Goal: Information Seeking & Learning: Learn about a topic

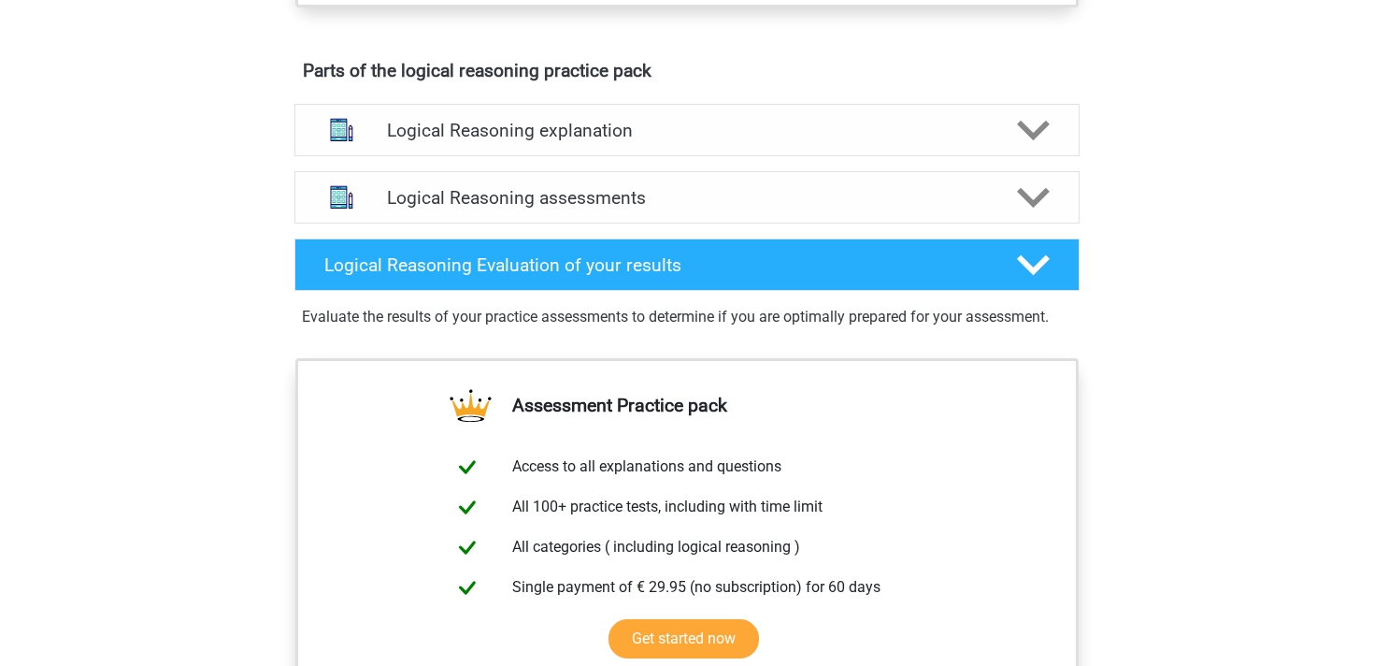
scroll to position [1074, 0]
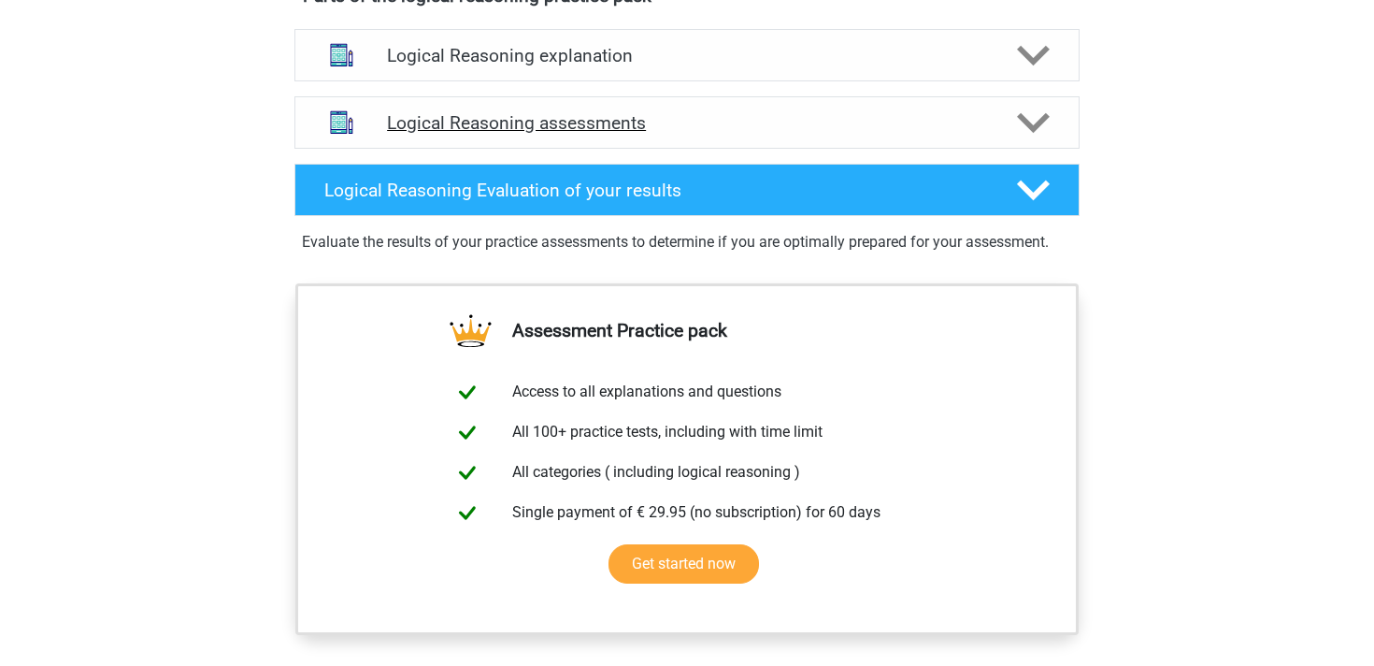
click at [518, 134] on h4 "Logical Reasoning assessments" at bounding box center [687, 123] width 600 height 22
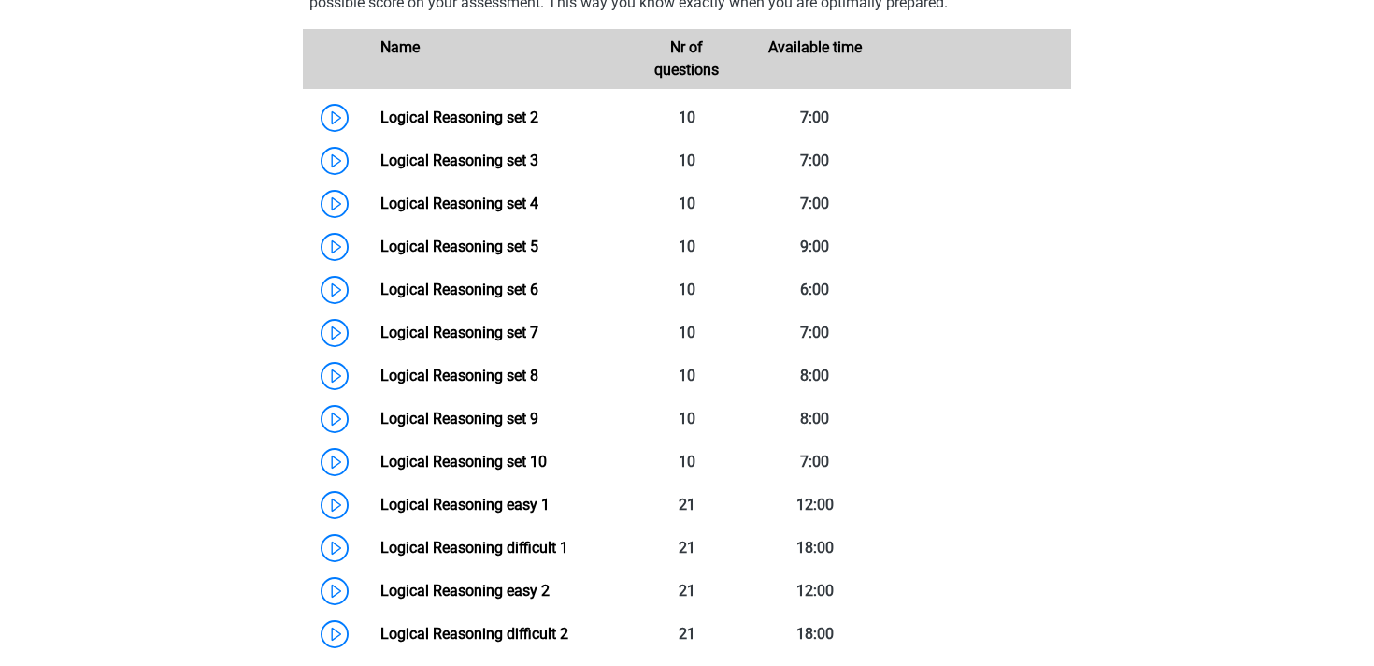
scroll to position [1336, 0]
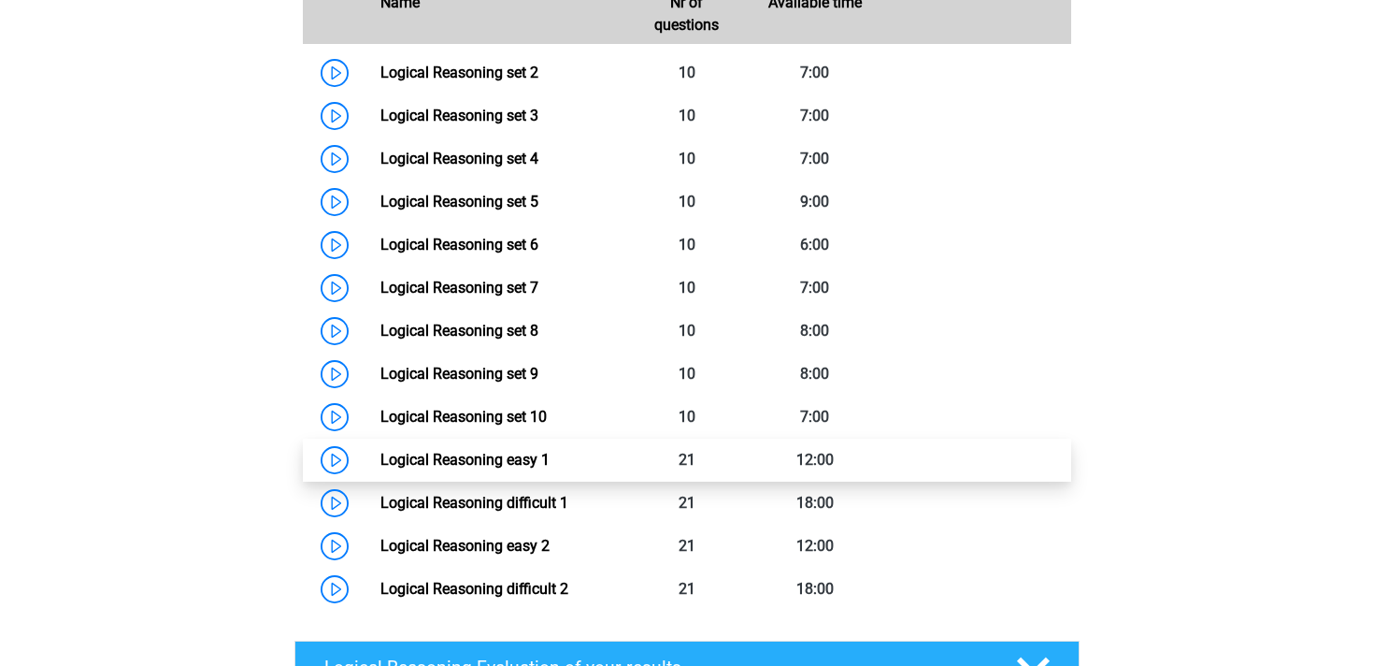
click at [433, 468] on link "Logical Reasoning easy 1" at bounding box center [464, 460] width 169 height 18
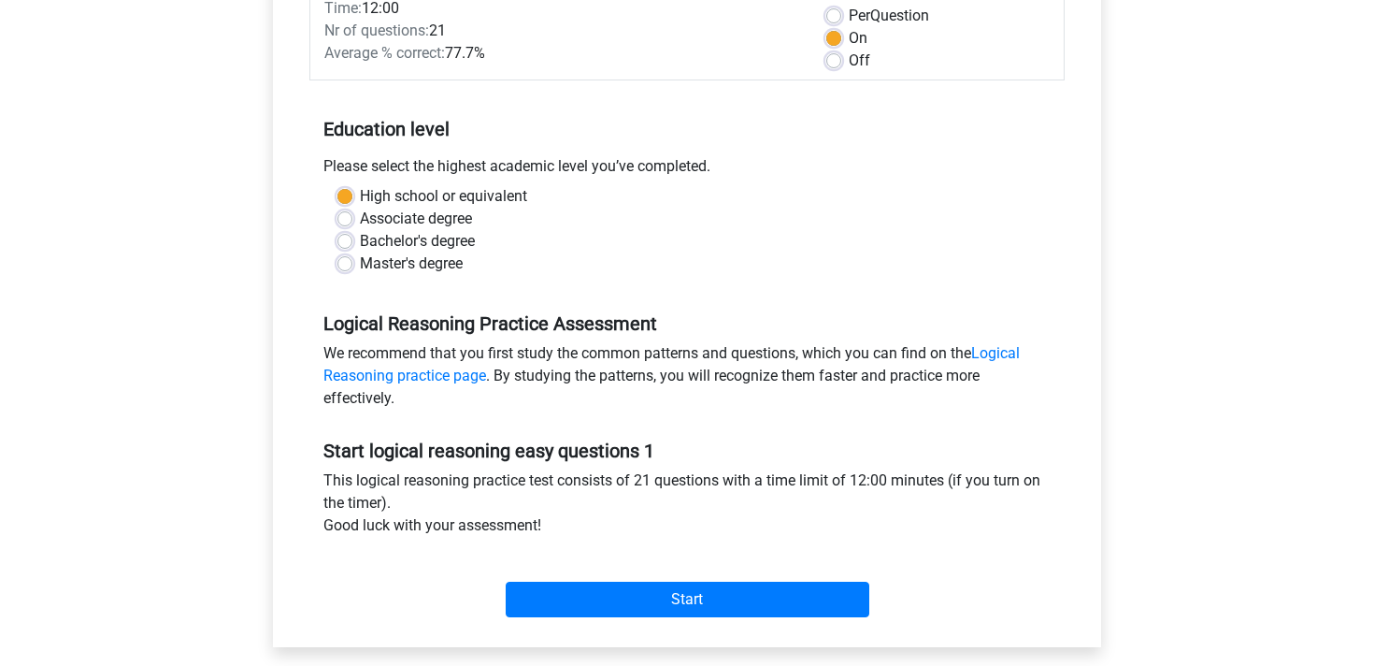
scroll to position [307, 0]
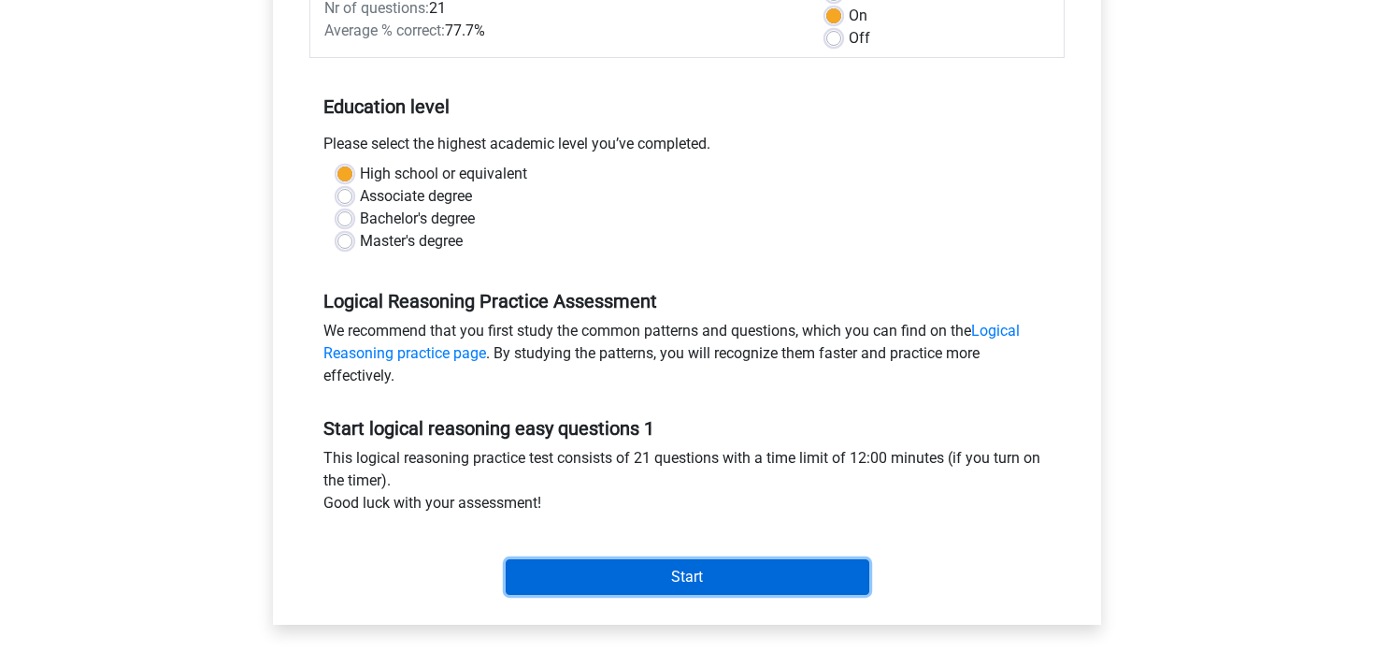
click at [645, 580] on input "Start" at bounding box center [688, 577] width 364 height 36
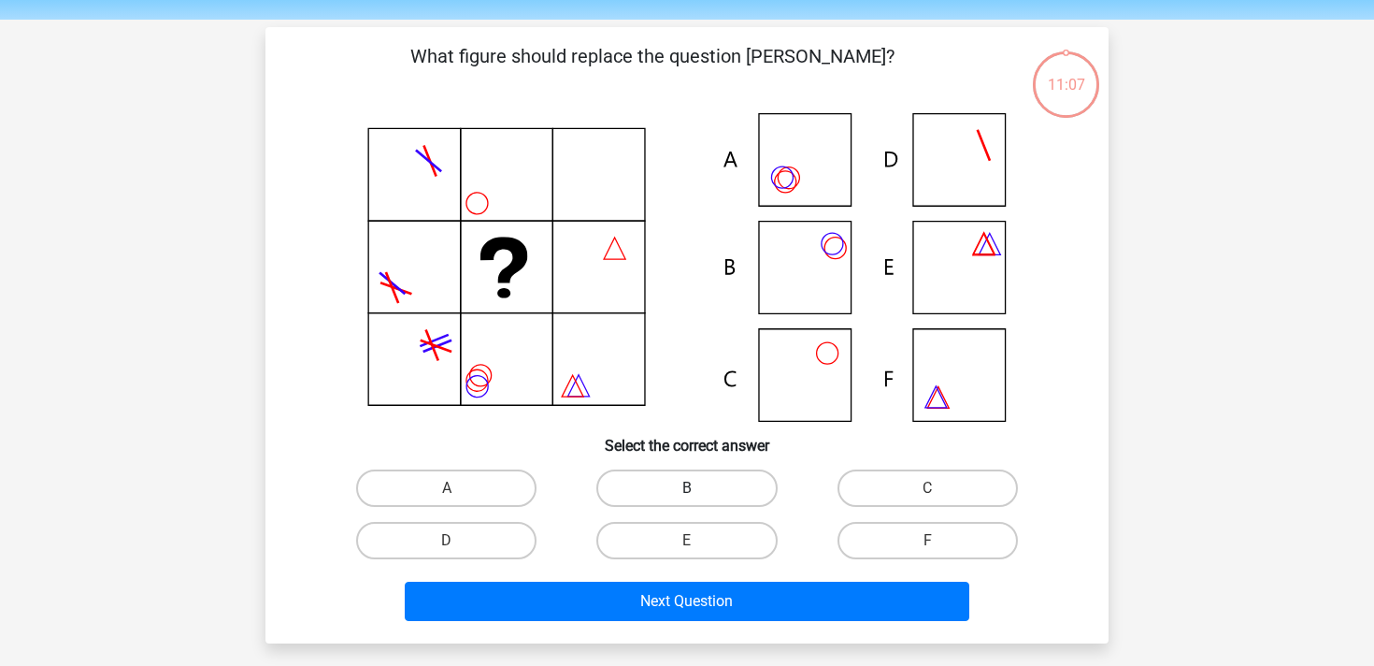
scroll to position [68, 0]
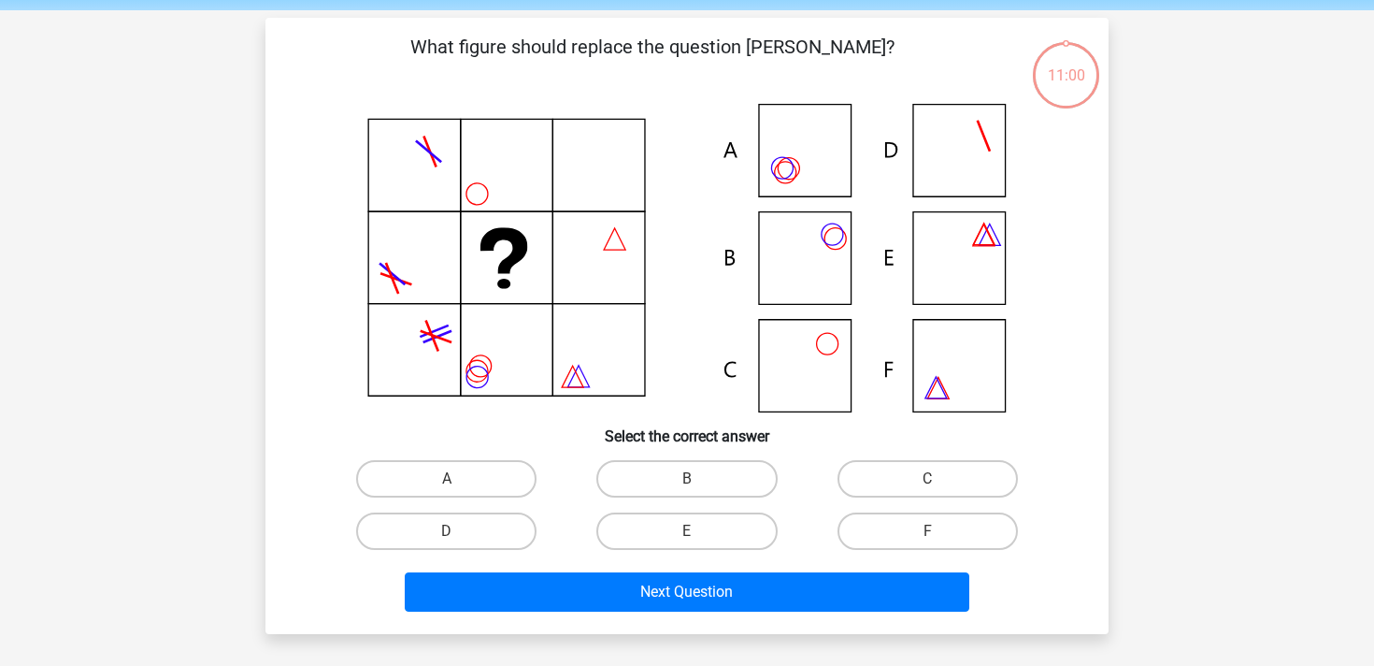
click at [824, 242] on icon at bounding box center [833, 234] width 22 height 22
click at [687, 485] on input "B" at bounding box center [693, 485] width 12 height 12
radio input "true"
click at [647, 612] on div "Next Question" at bounding box center [687, 595] width 722 height 47
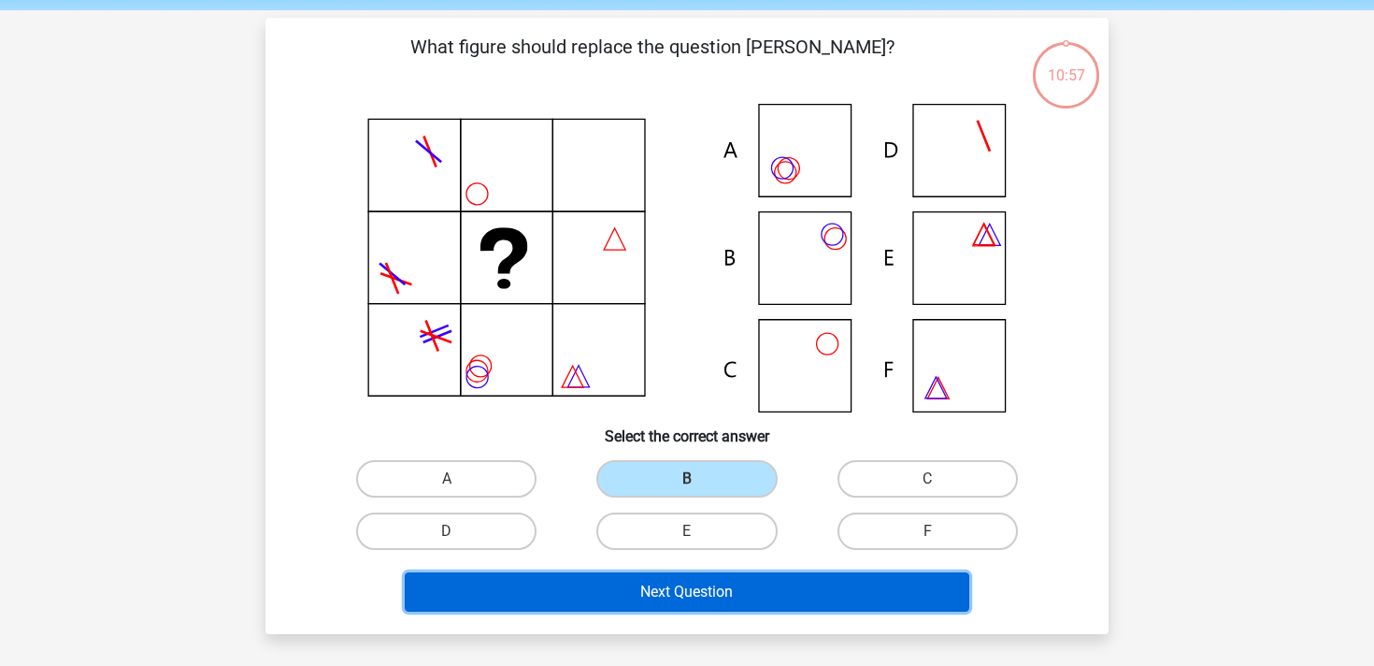
click at [647, 610] on button "Next Question" at bounding box center [688, 591] width 566 height 39
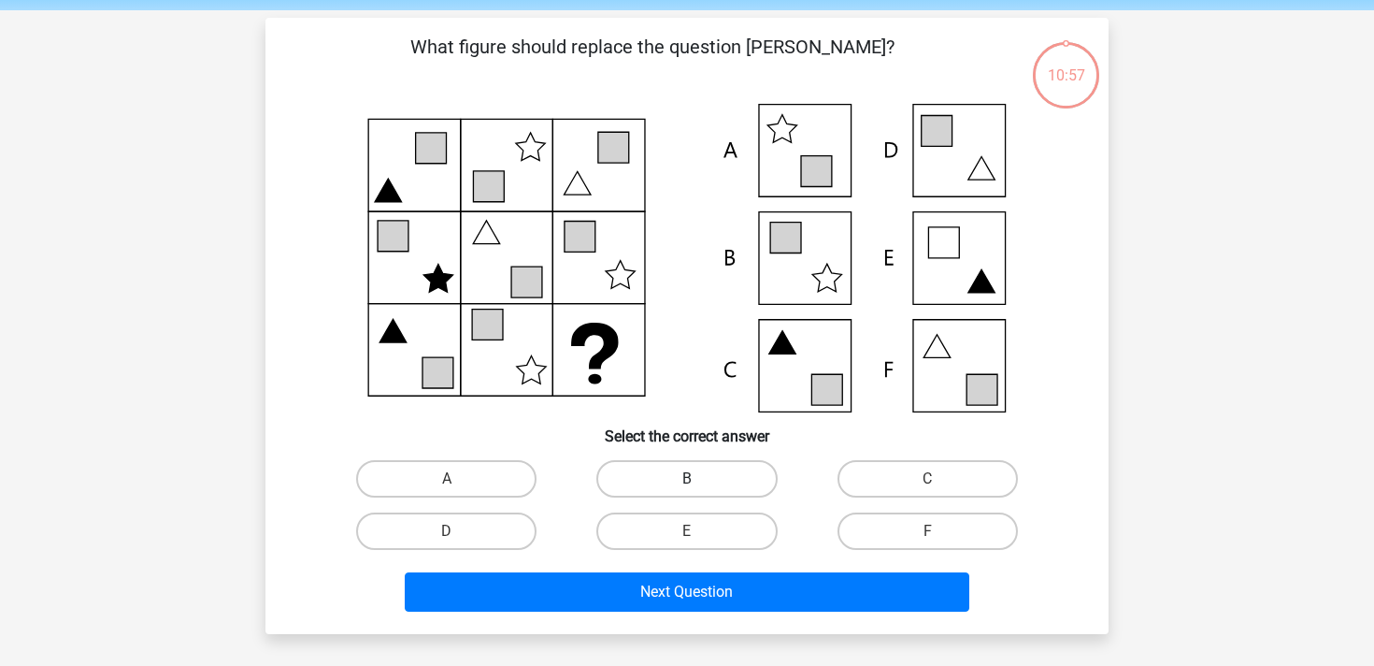
scroll to position [86, 0]
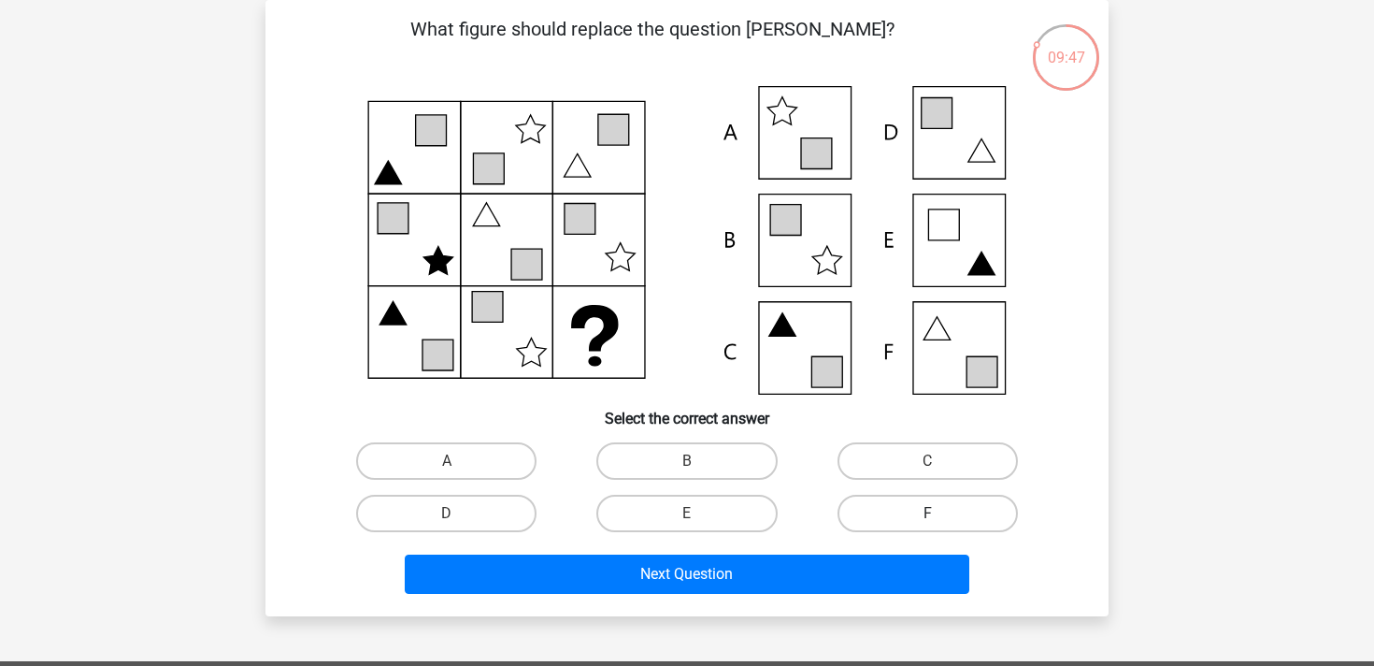
click at [919, 505] on label "F" at bounding box center [928, 513] width 180 height 37
click at [927, 513] on input "F" at bounding box center [933, 519] width 12 height 12
radio input "true"
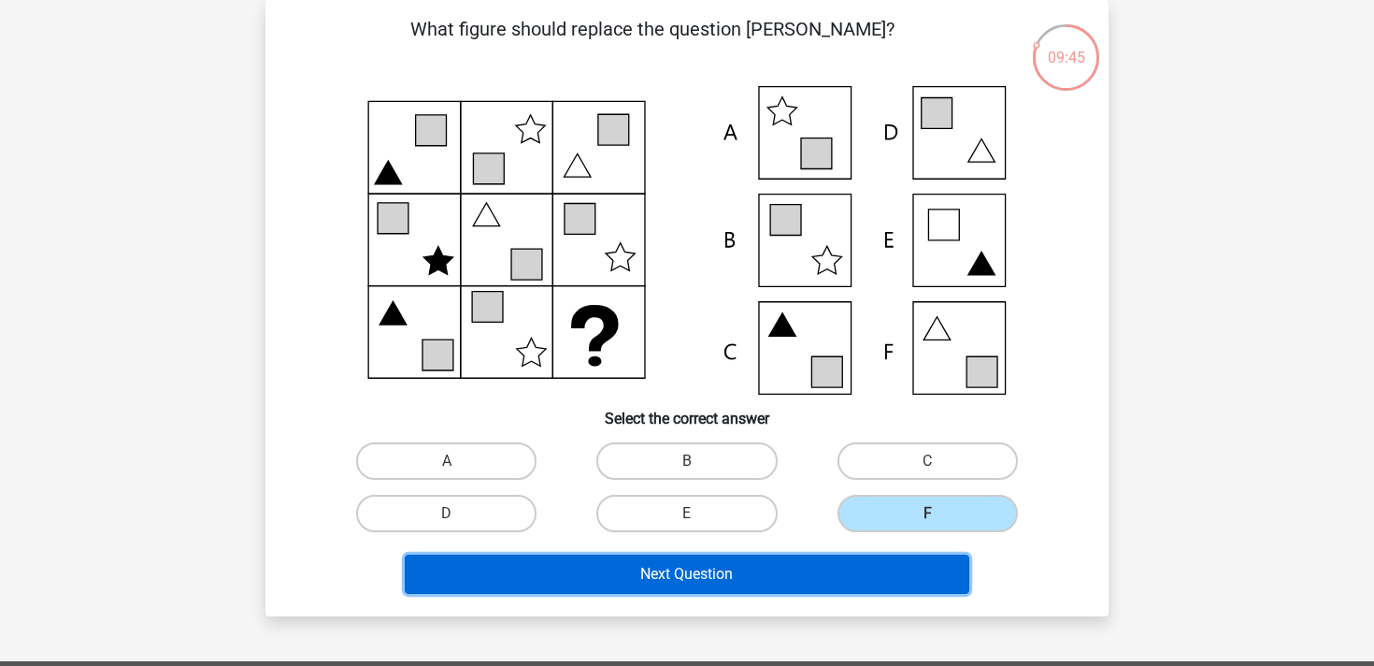
click at [804, 575] on button "Next Question" at bounding box center [688, 573] width 566 height 39
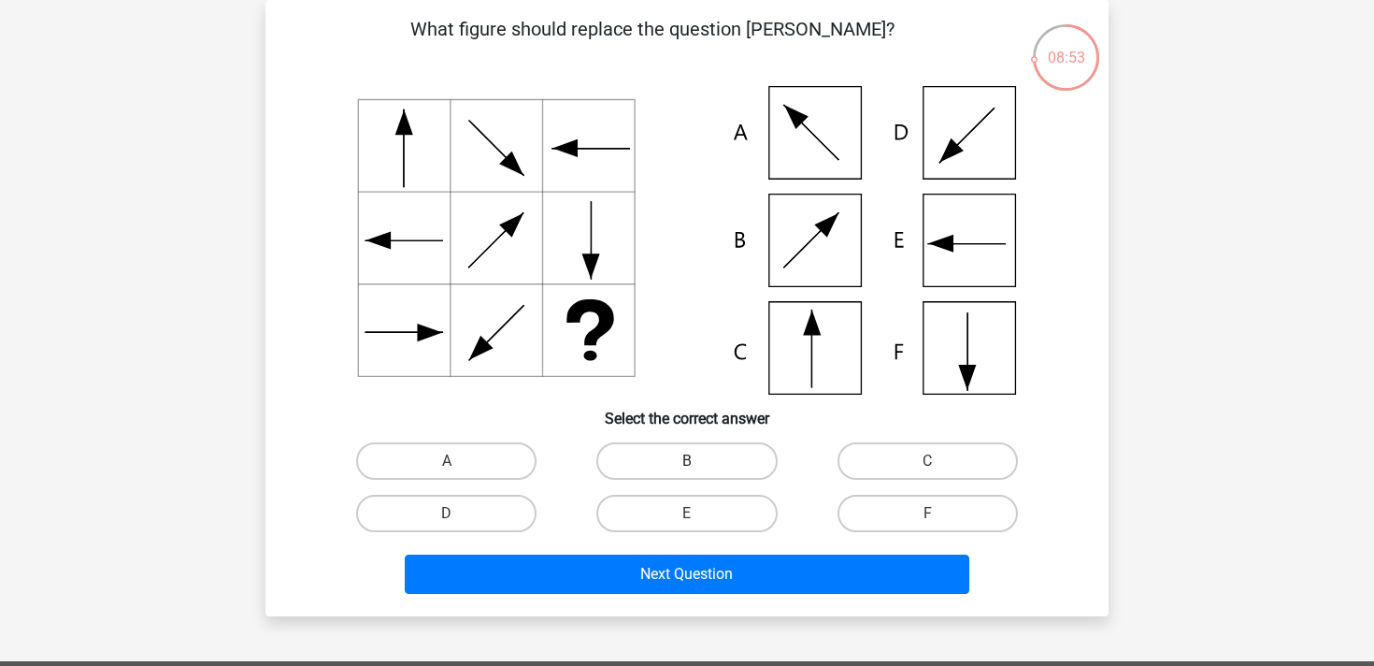
click at [710, 461] on label "B" at bounding box center [686, 460] width 180 height 37
click at [699, 461] on input "B" at bounding box center [693, 467] width 12 height 12
radio input "true"
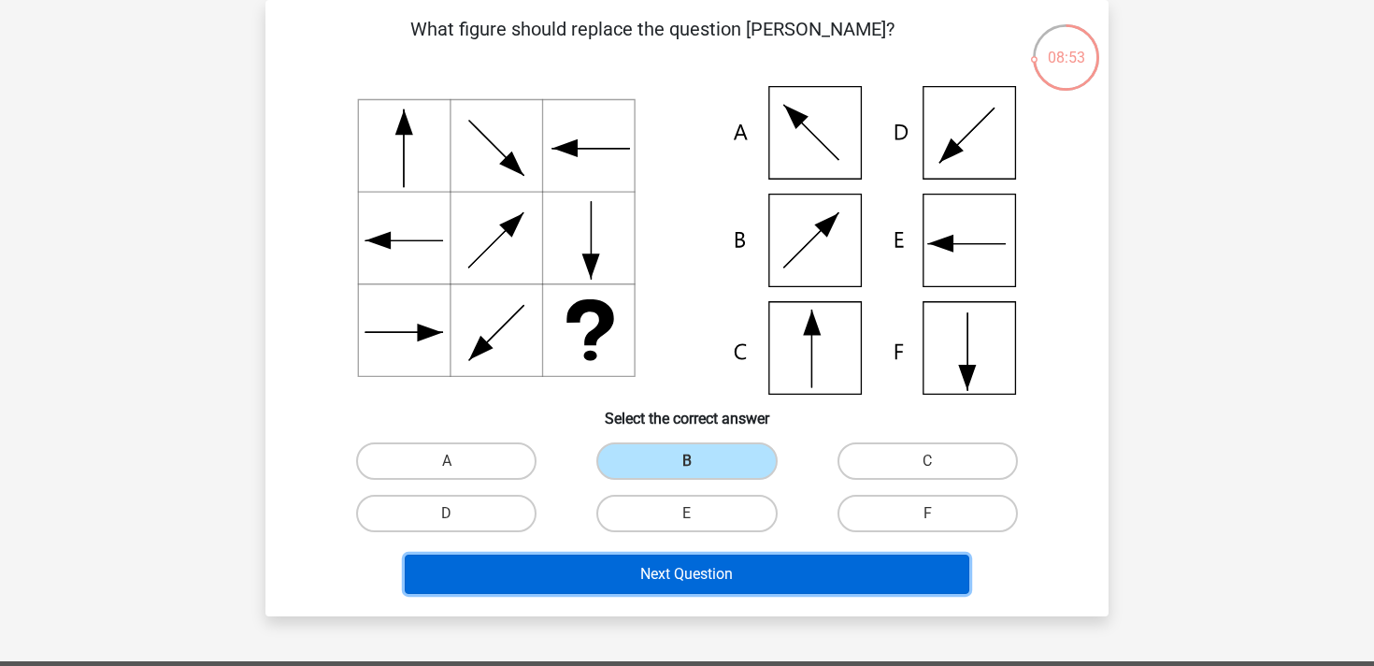
click at [717, 576] on button "Next Question" at bounding box center [688, 573] width 566 height 39
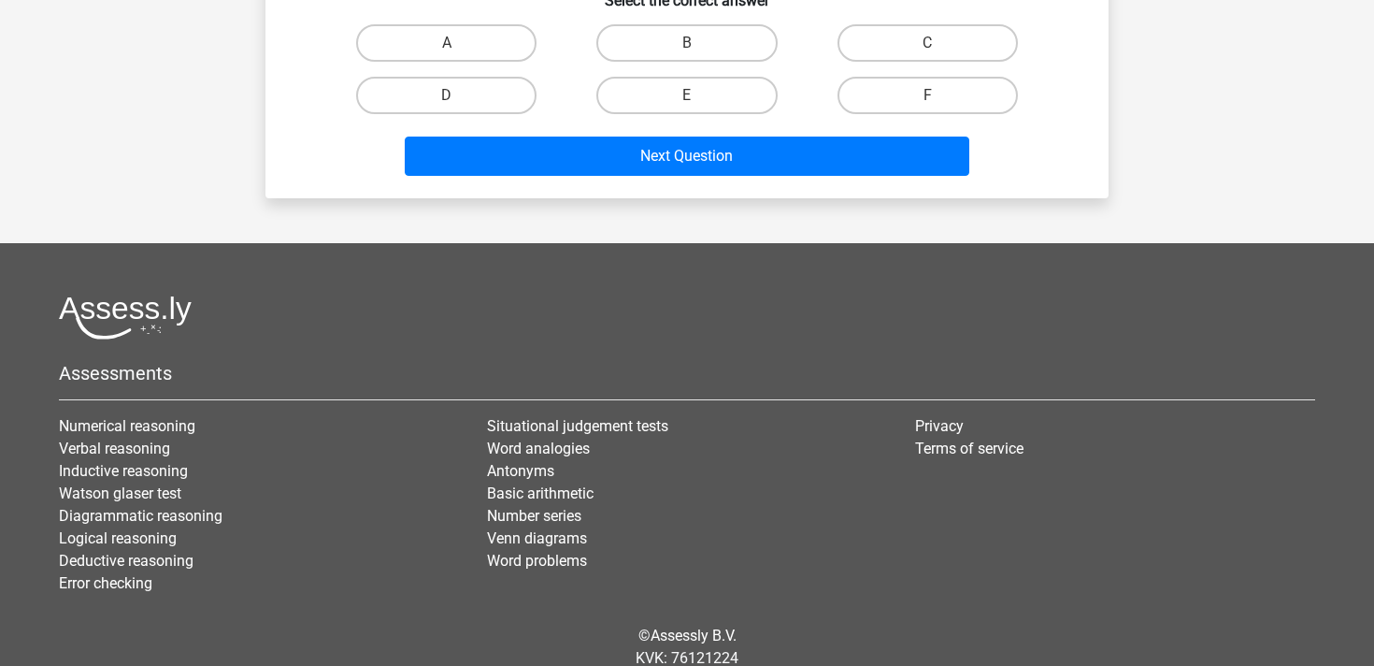
scroll to position [575, 0]
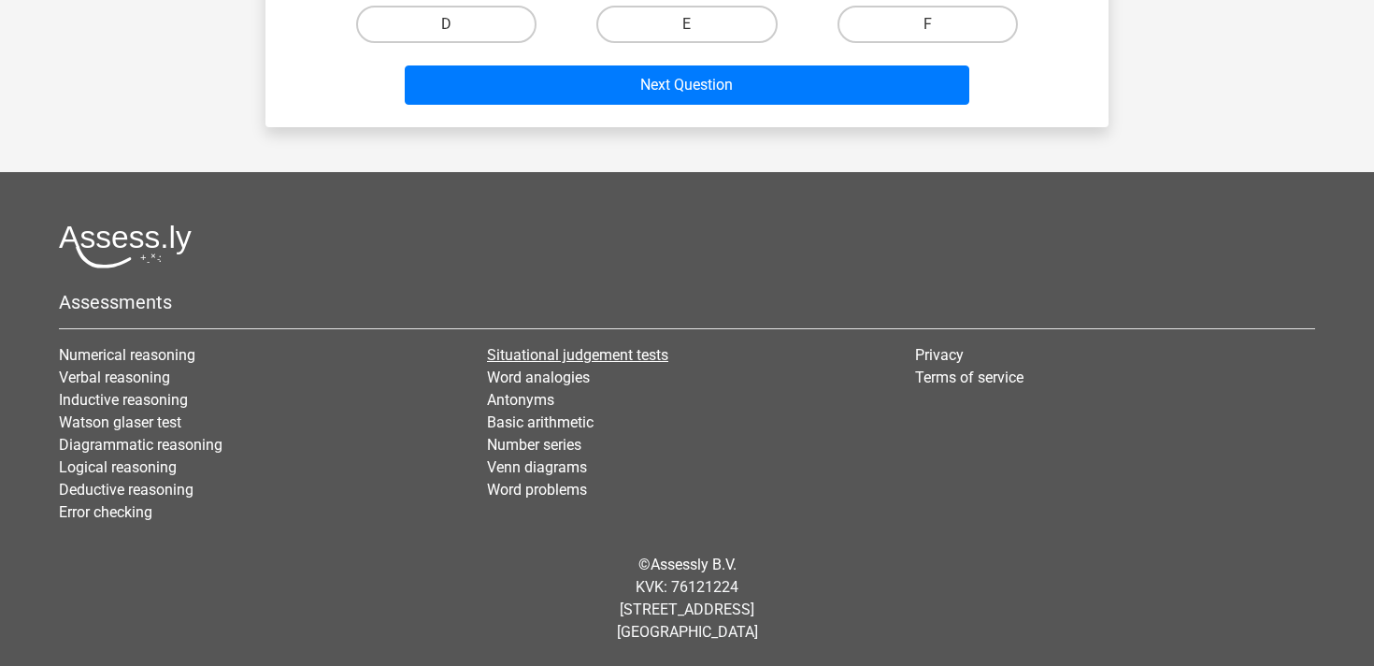
click at [545, 353] on link "Situational judgement tests" at bounding box center [577, 355] width 181 height 18
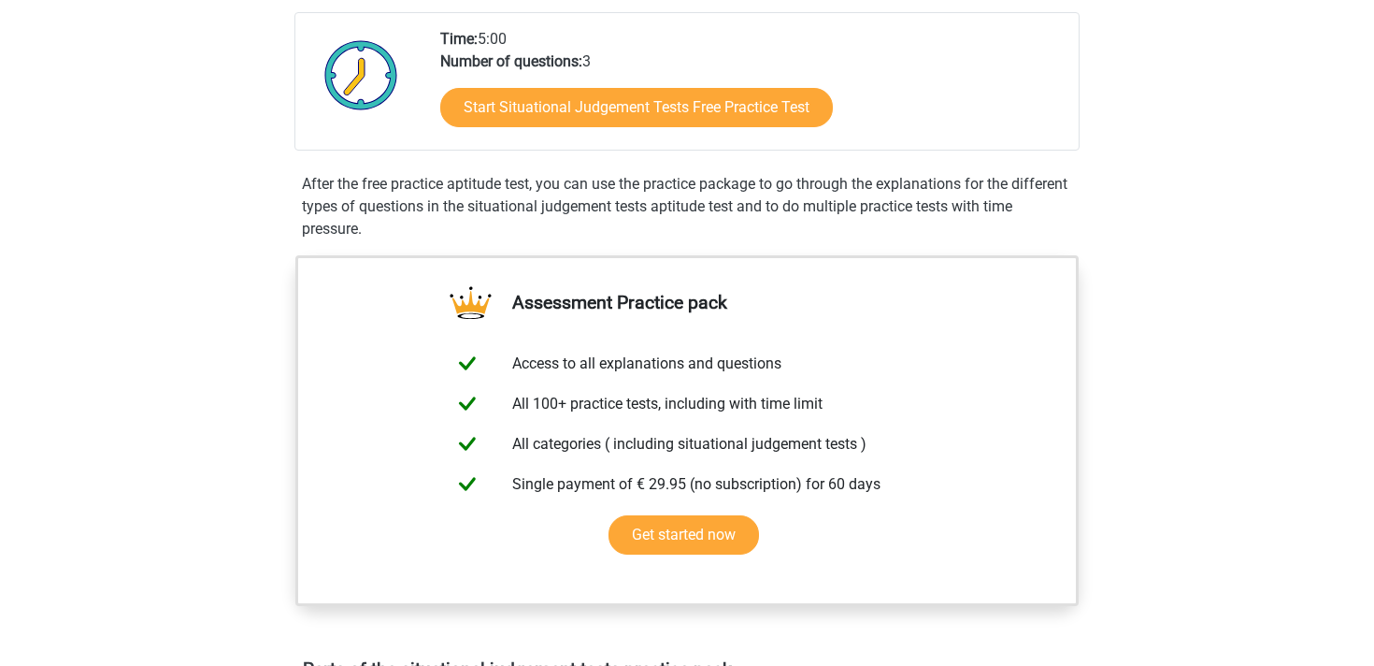
scroll to position [410, 0]
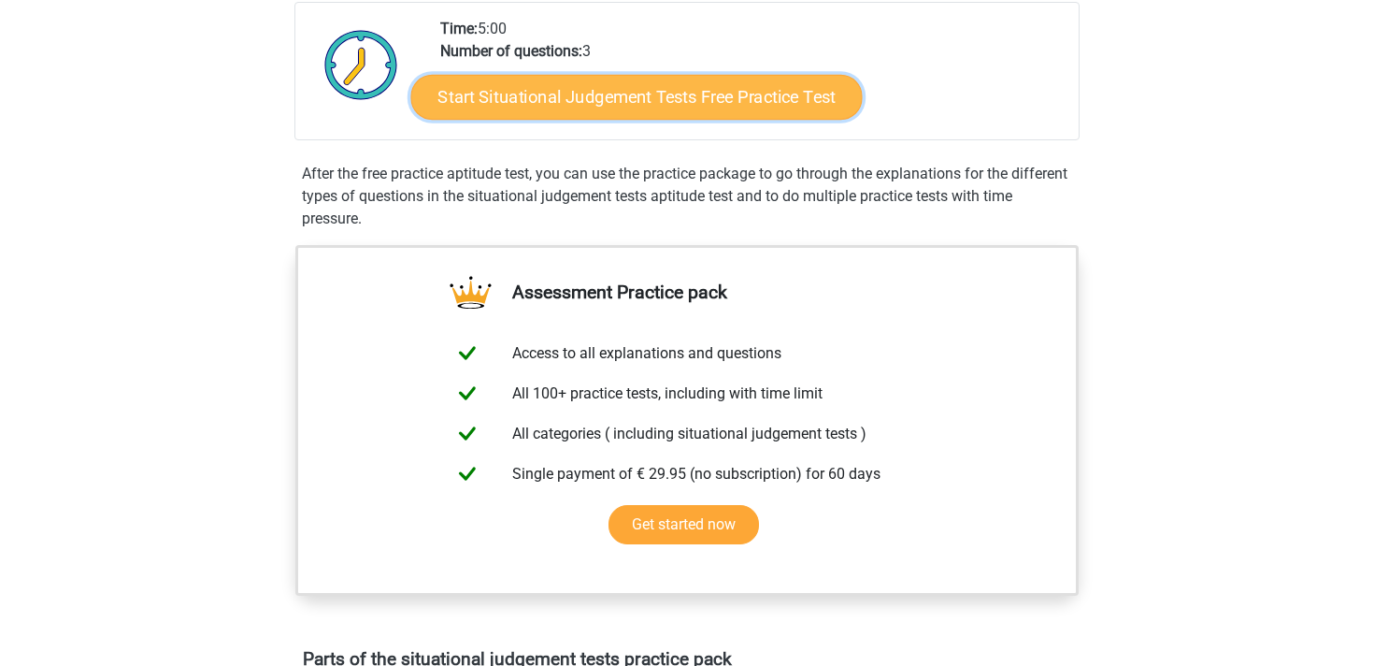
click at [670, 107] on link "Start Situational Judgement Tests Free Practice Test" at bounding box center [637, 97] width 452 height 45
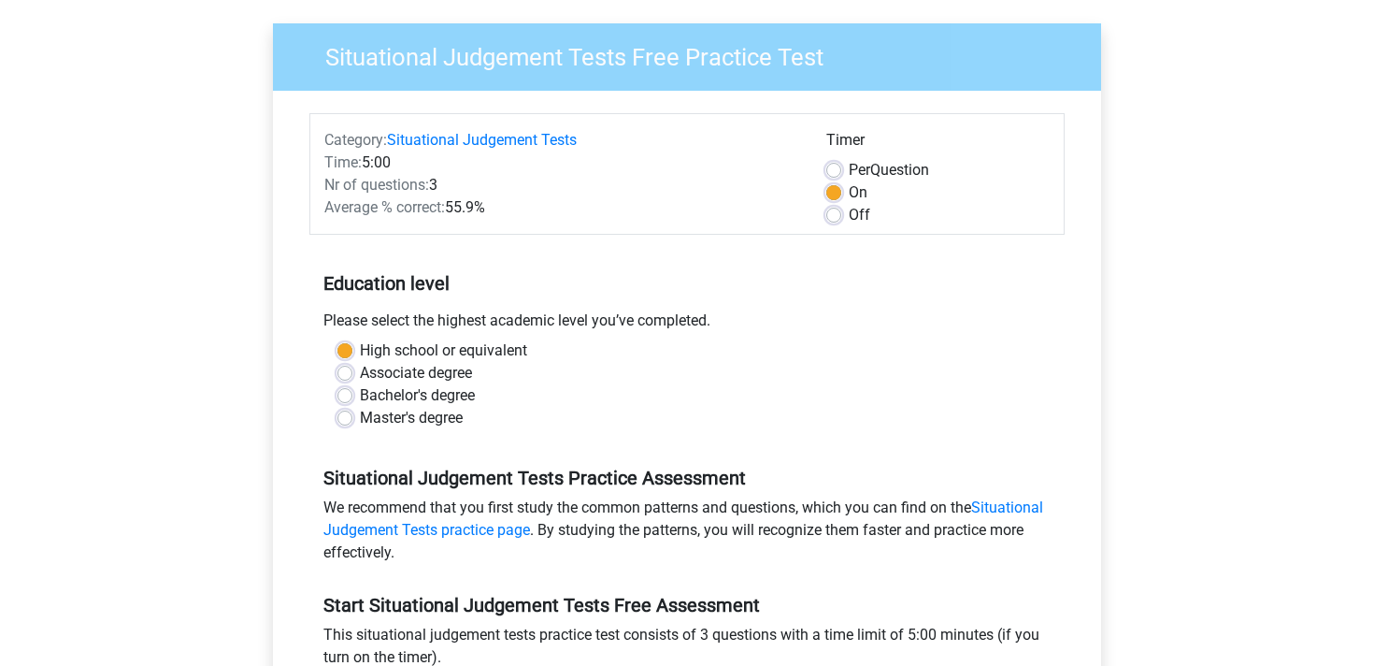
scroll to position [394, 0]
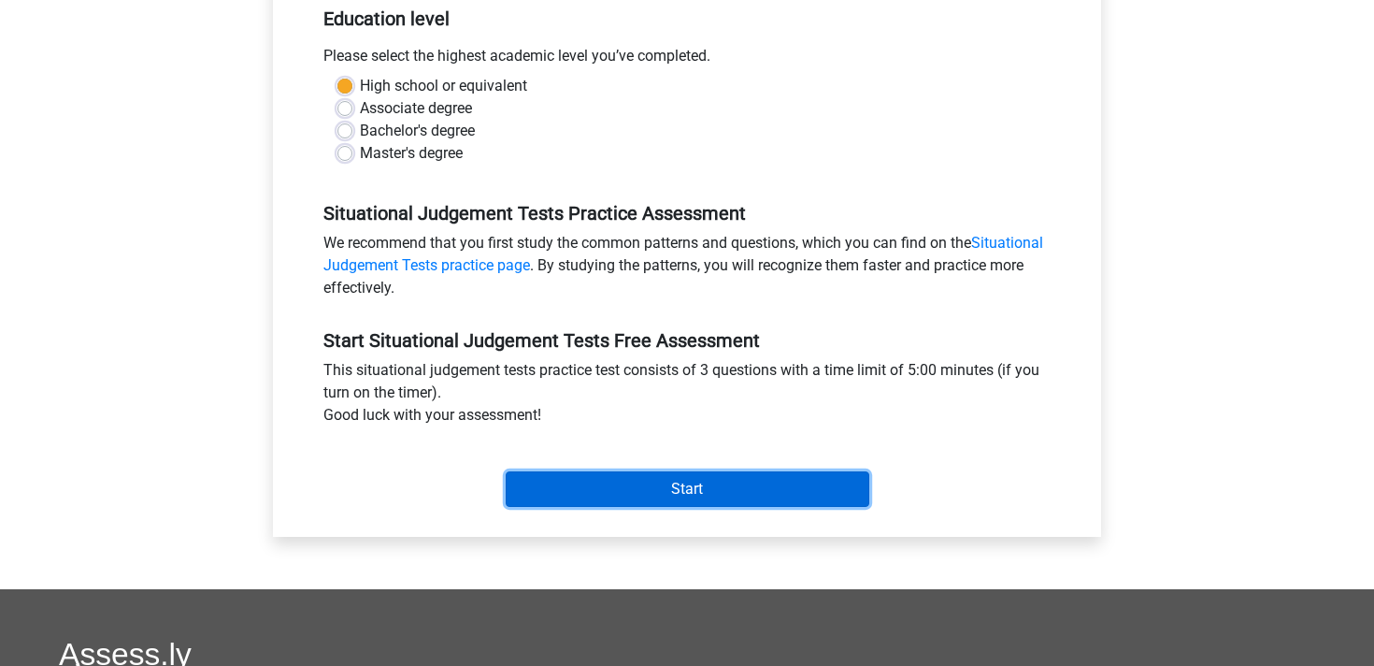
click at [624, 475] on input "Start" at bounding box center [688, 489] width 364 height 36
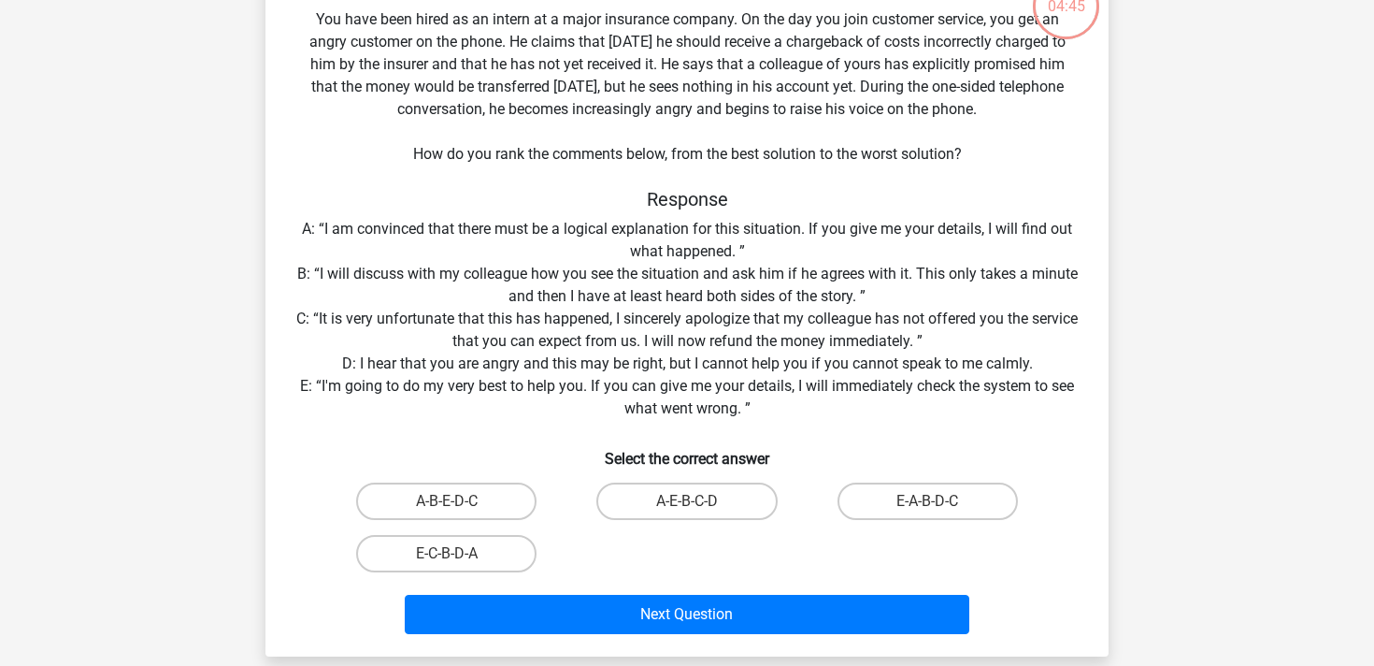
scroll to position [142, 0]
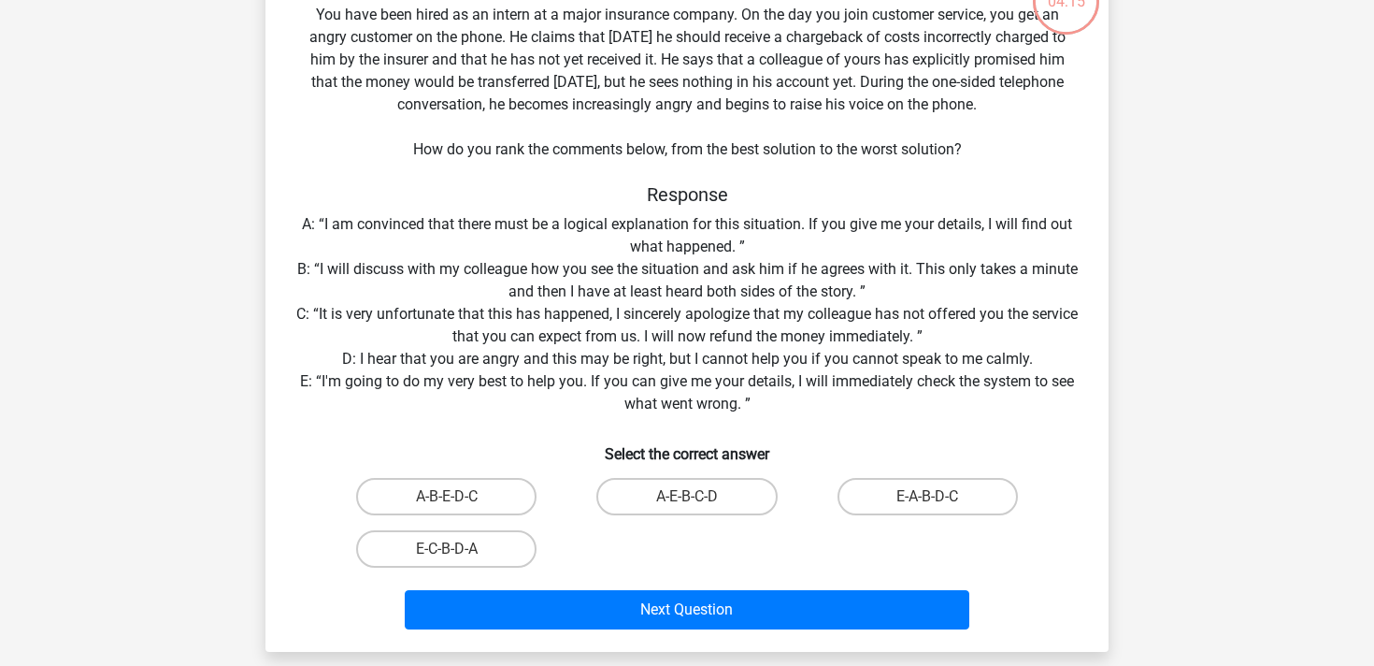
click at [938, 499] on input "E-A-B-D-C" at bounding box center [933, 502] width 12 height 12
radio input "true"
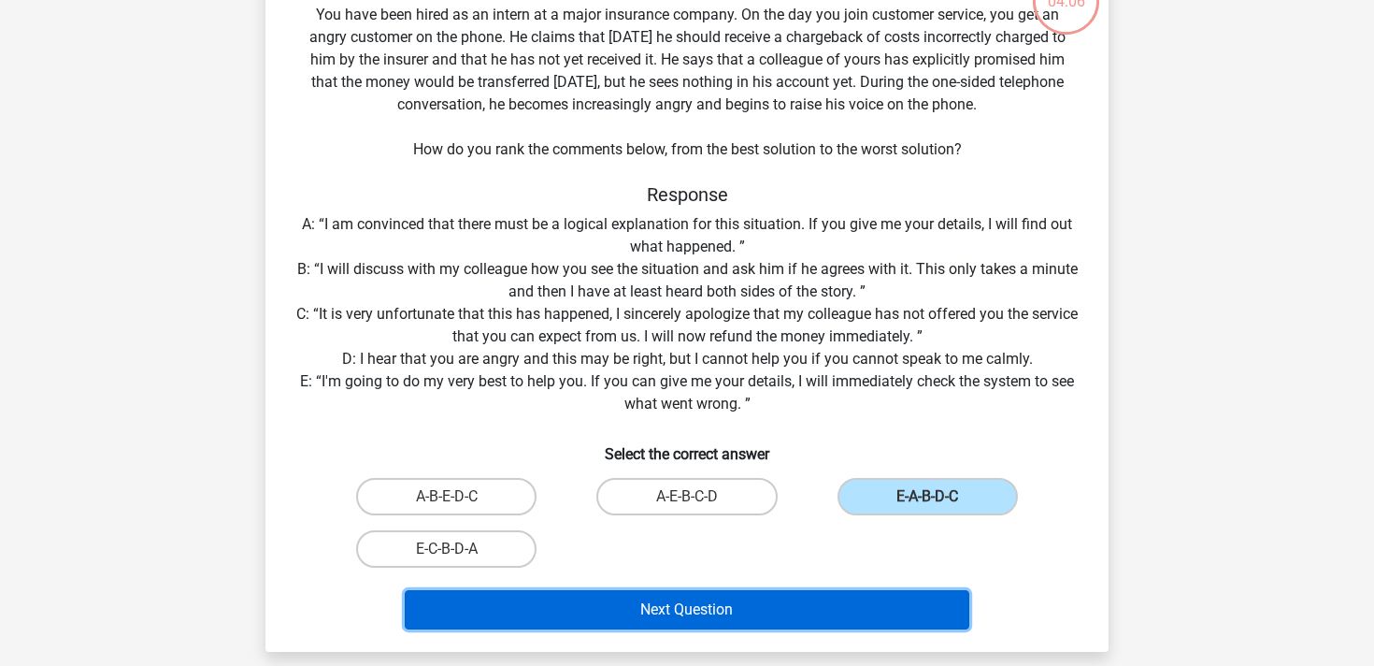
click at [861, 617] on button "Next Question" at bounding box center [688, 609] width 566 height 39
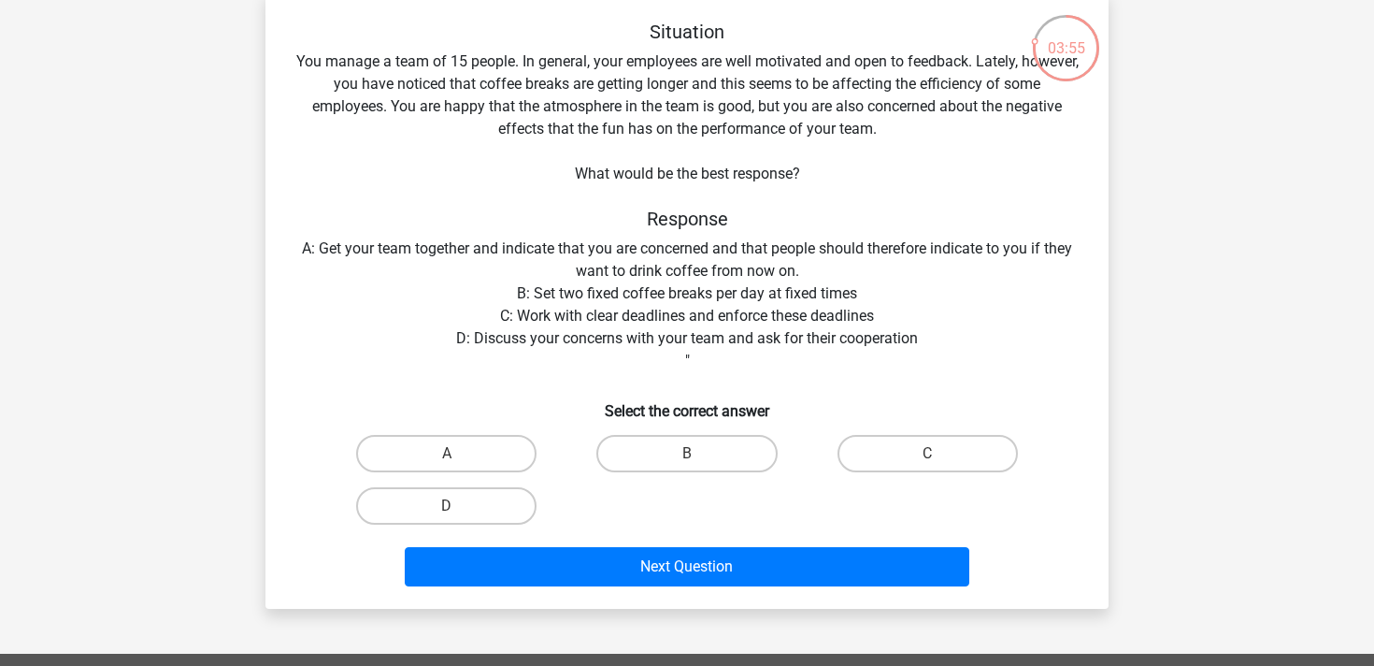
scroll to position [98, 0]
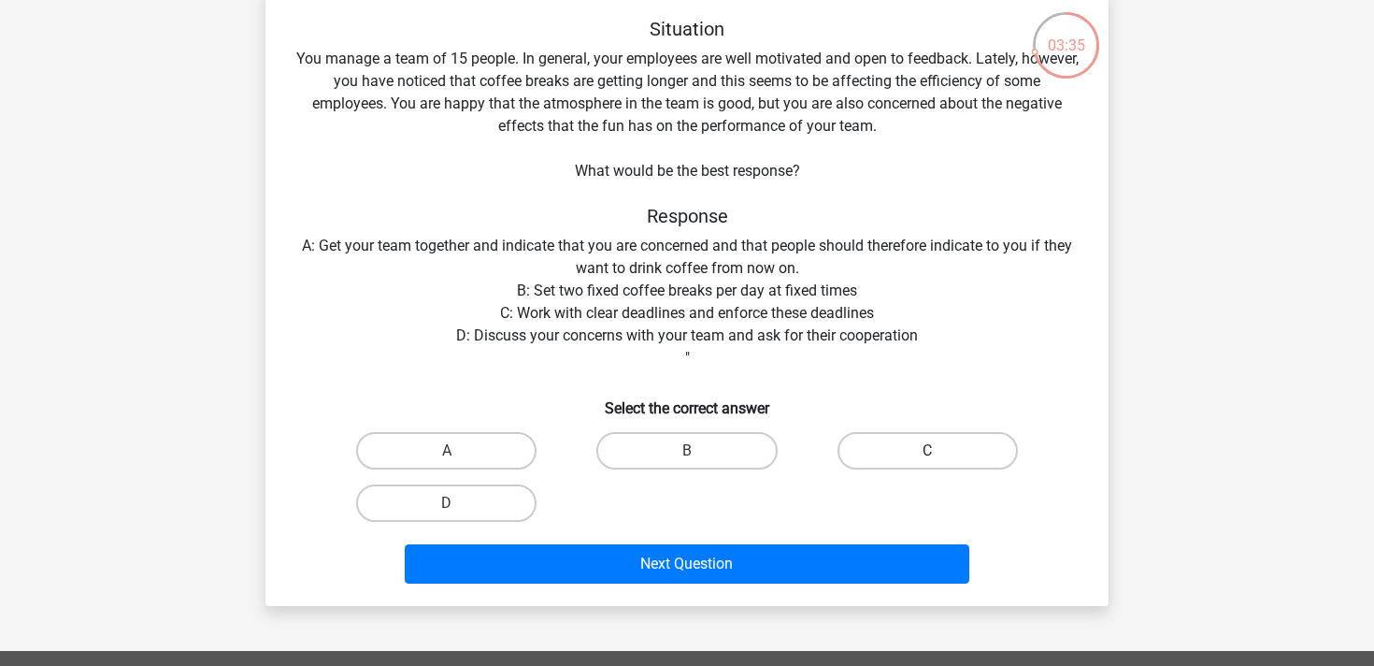
click at [970, 443] on label "C" at bounding box center [928, 450] width 180 height 37
click at [939, 451] on input "C" at bounding box center [933, 457] width 12 height 12
radio input "true"
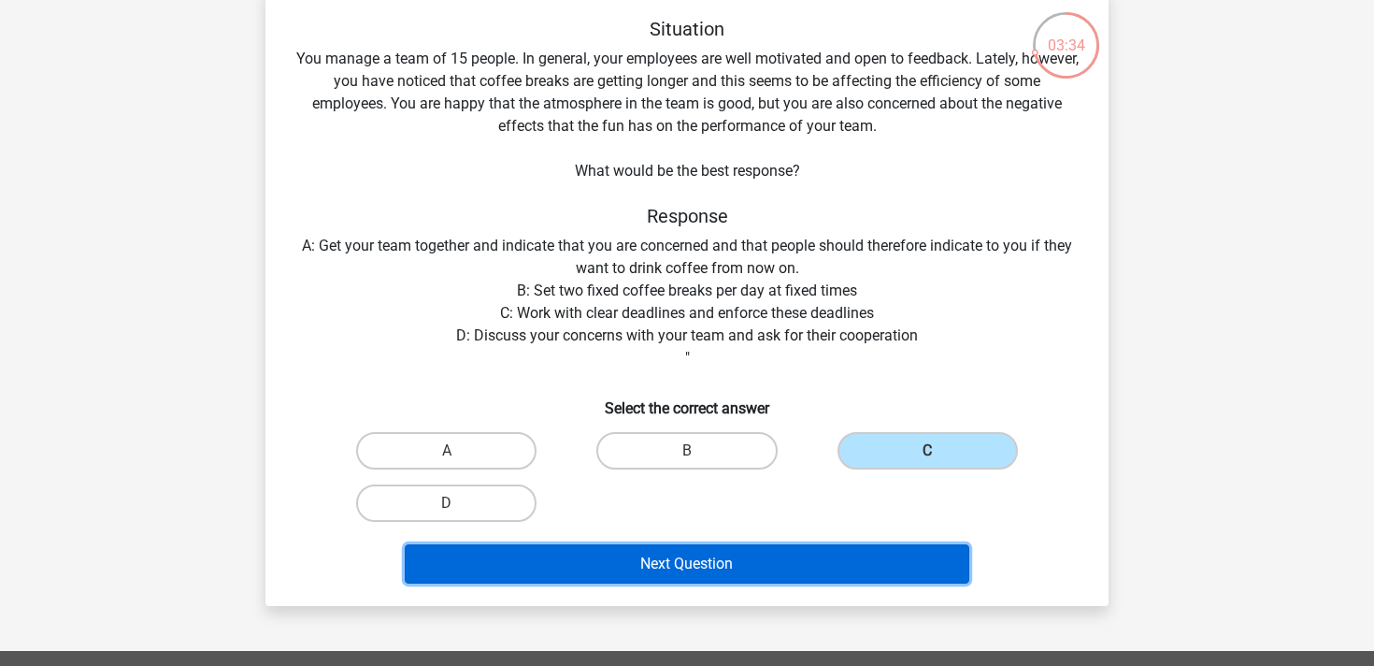
click at [868, 563] on button "Next Question" at bounding box center [688, 563] width 566 height 39
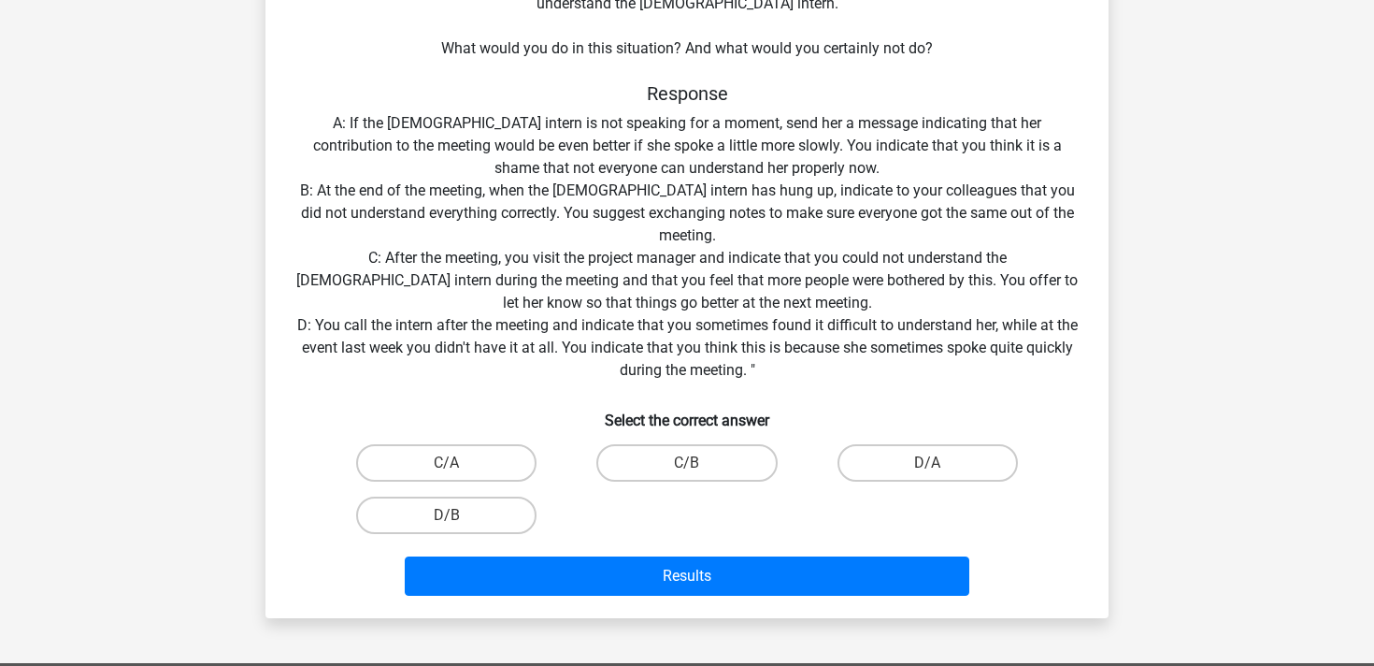
scroll to position [333, 0]
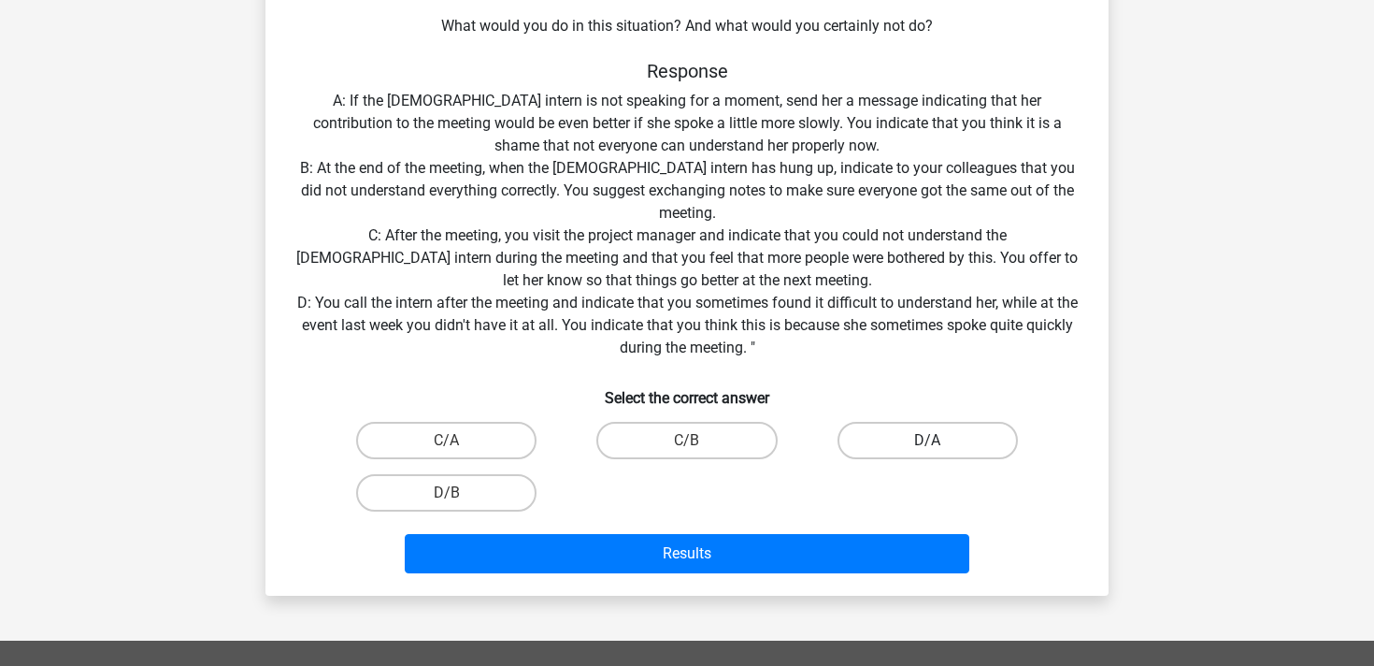
click at [946, 435] on label "D/A" at bounding box center [928, 440] width 180 height 37
click at [939, 440] on input "D/A" at bounding box center [933, 446] width 12 height 12
radio input "true"
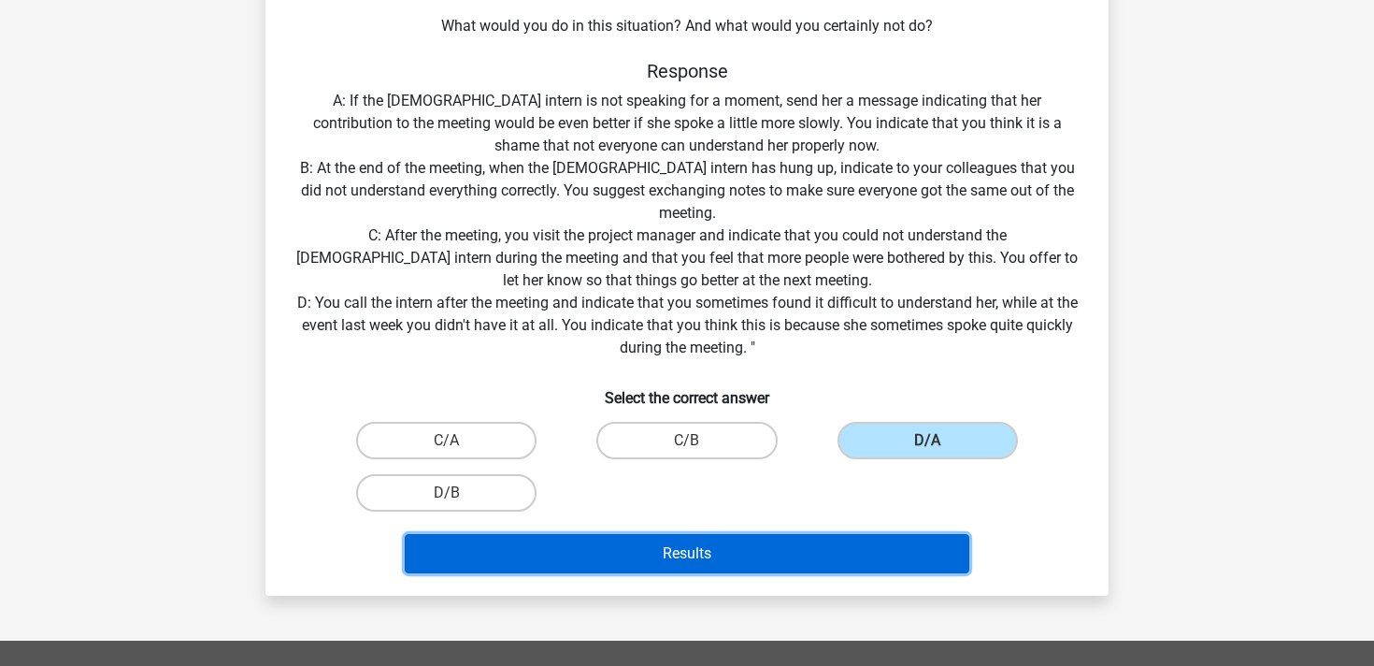
click at [814, 566] on button "Results" at bounding box center [688, 553] width 566 height 39
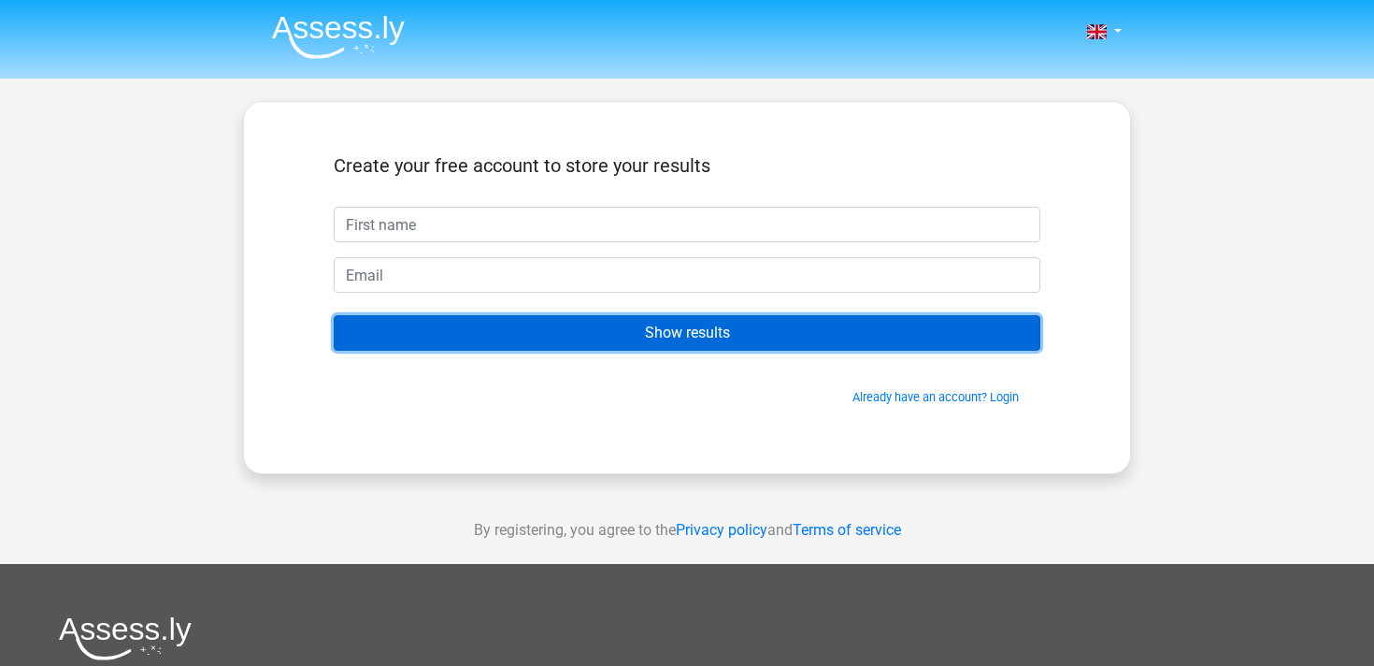
click at [714, 329] on input "Show results" at bounding box center [687, 333] width 707 height 36
